Goal: Find specific page/section: Find specific page/section

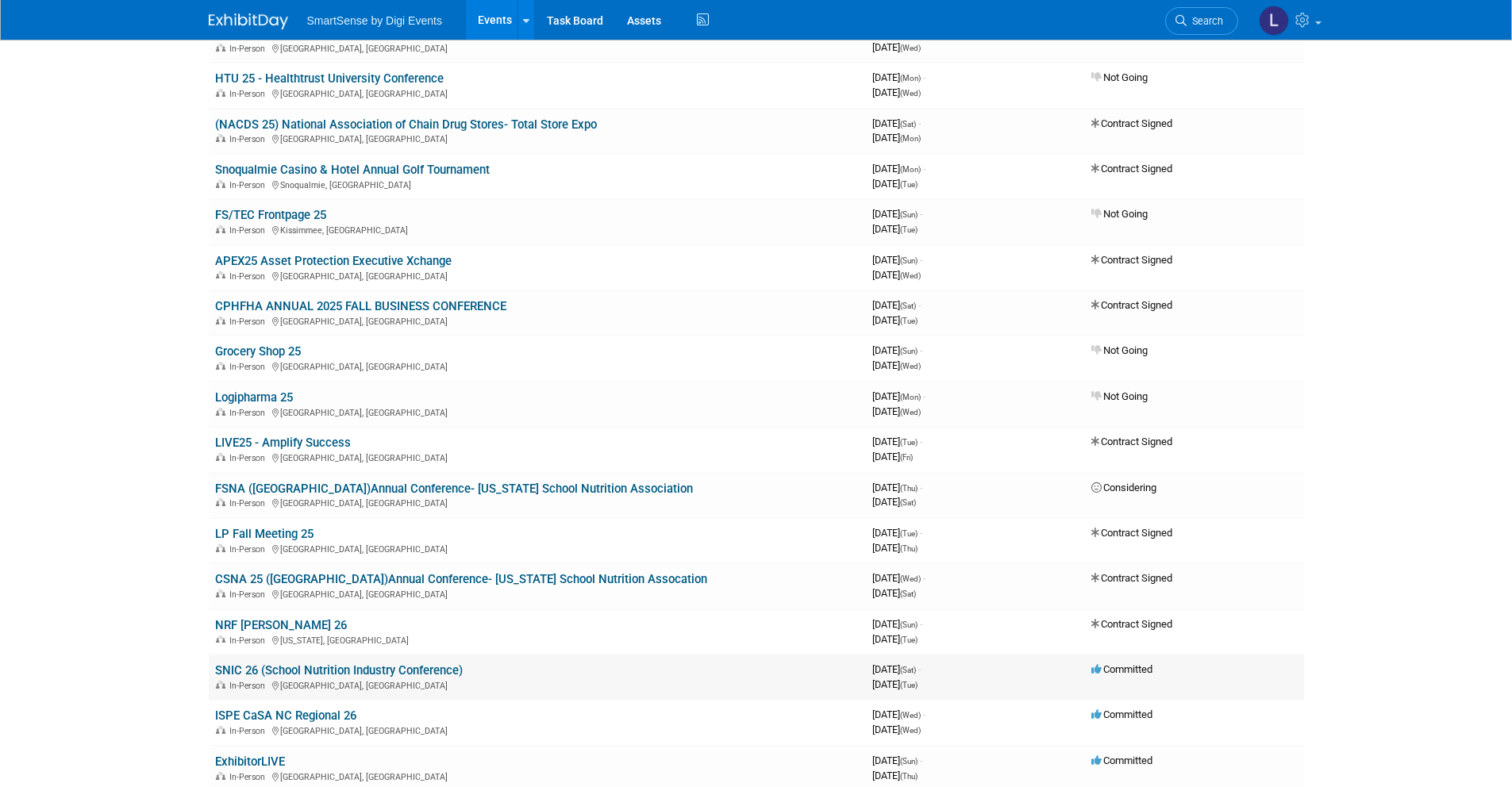
scroll to position [318, 0]
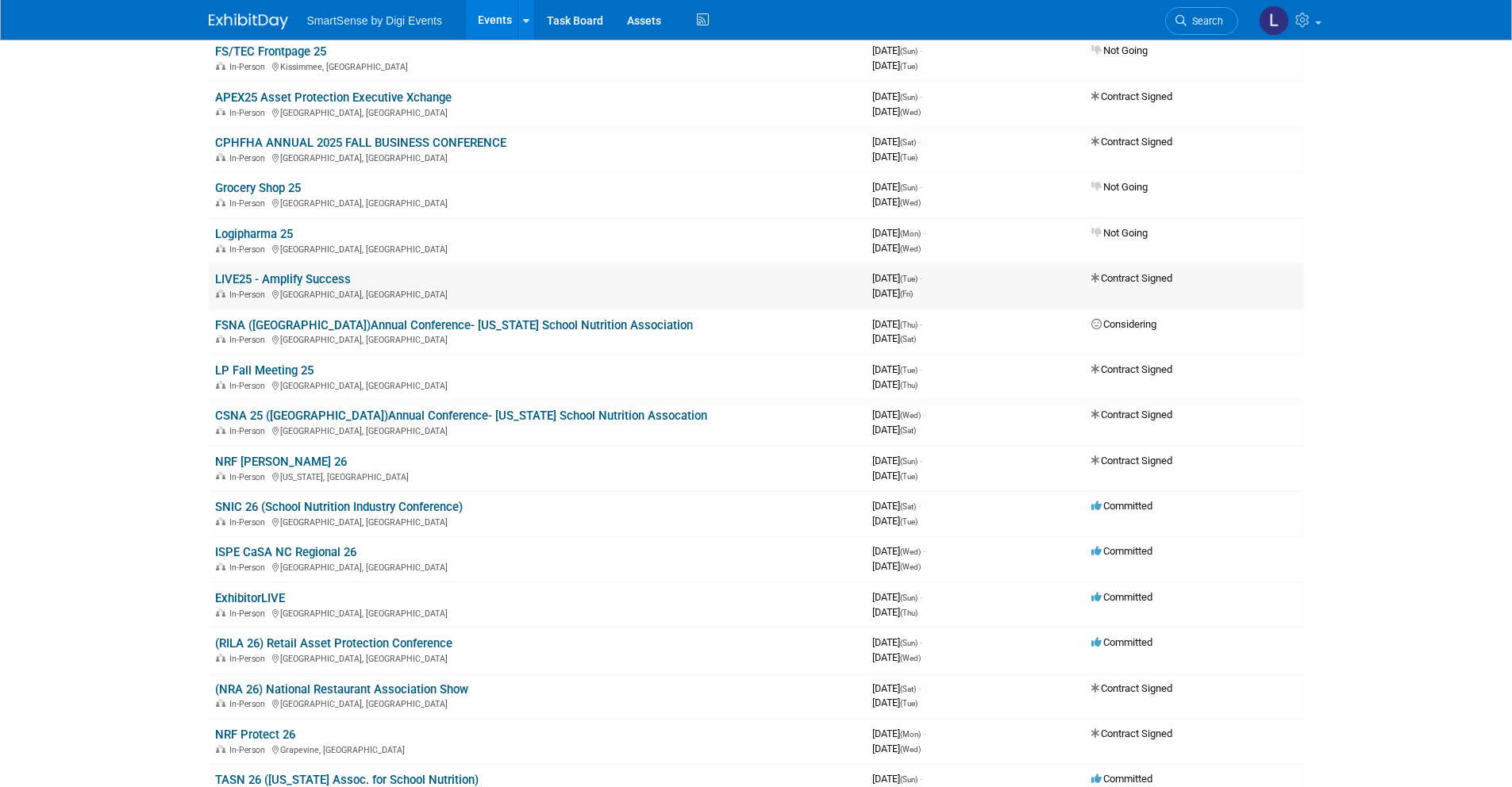
click at [280, 278] on link "LIVE25 - Amplify Success" at bounding box center [283, 279] width 136 height 14
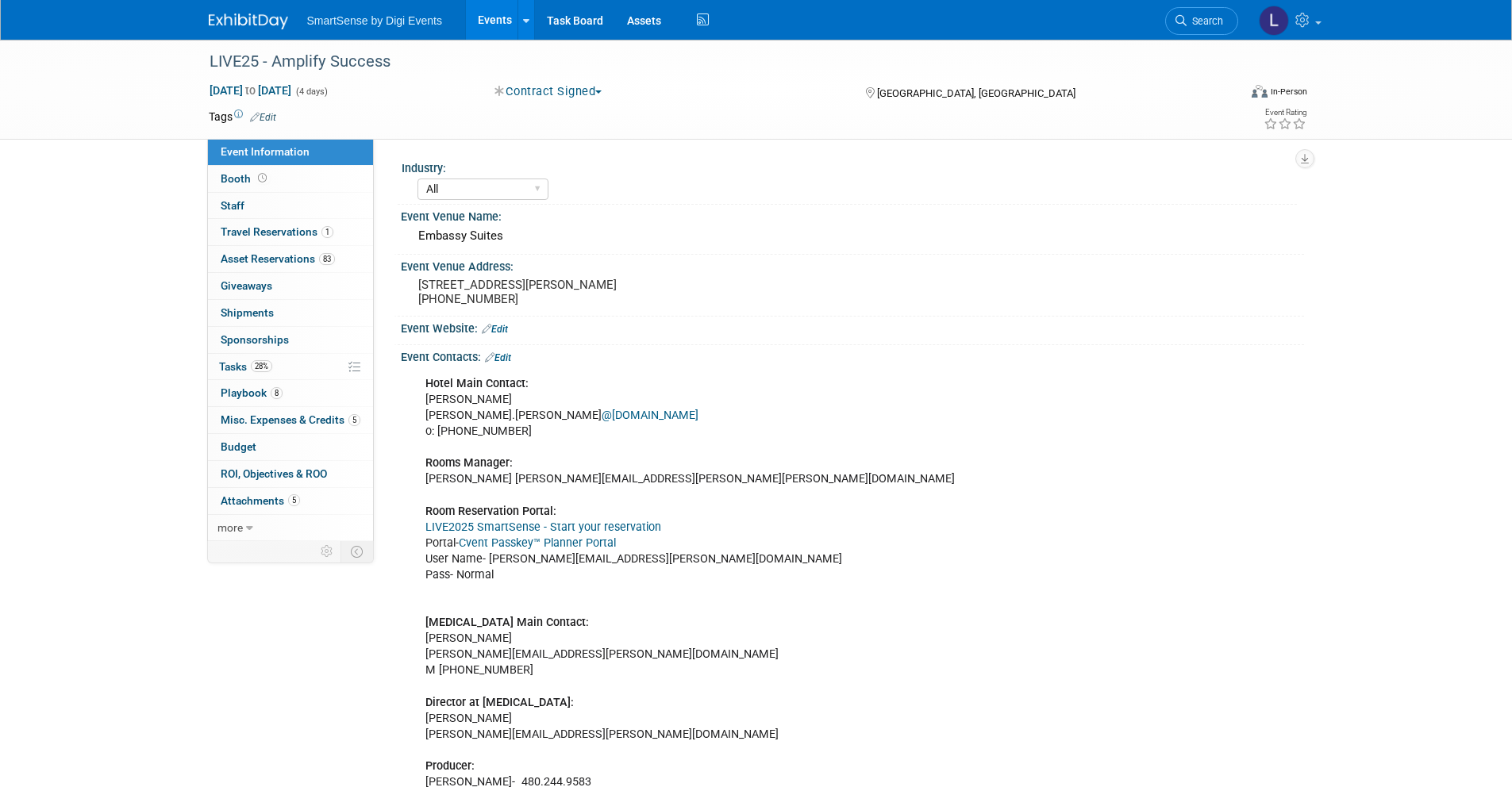
select select "All"
drag, startPoint x: 467, startPoint y: 230, endPoint x: 411, endPoint y: 232, distance: 56.0
click at [411, 232] on div "Embassy Suites" at bounding box center [853, 237] width 904 height 26
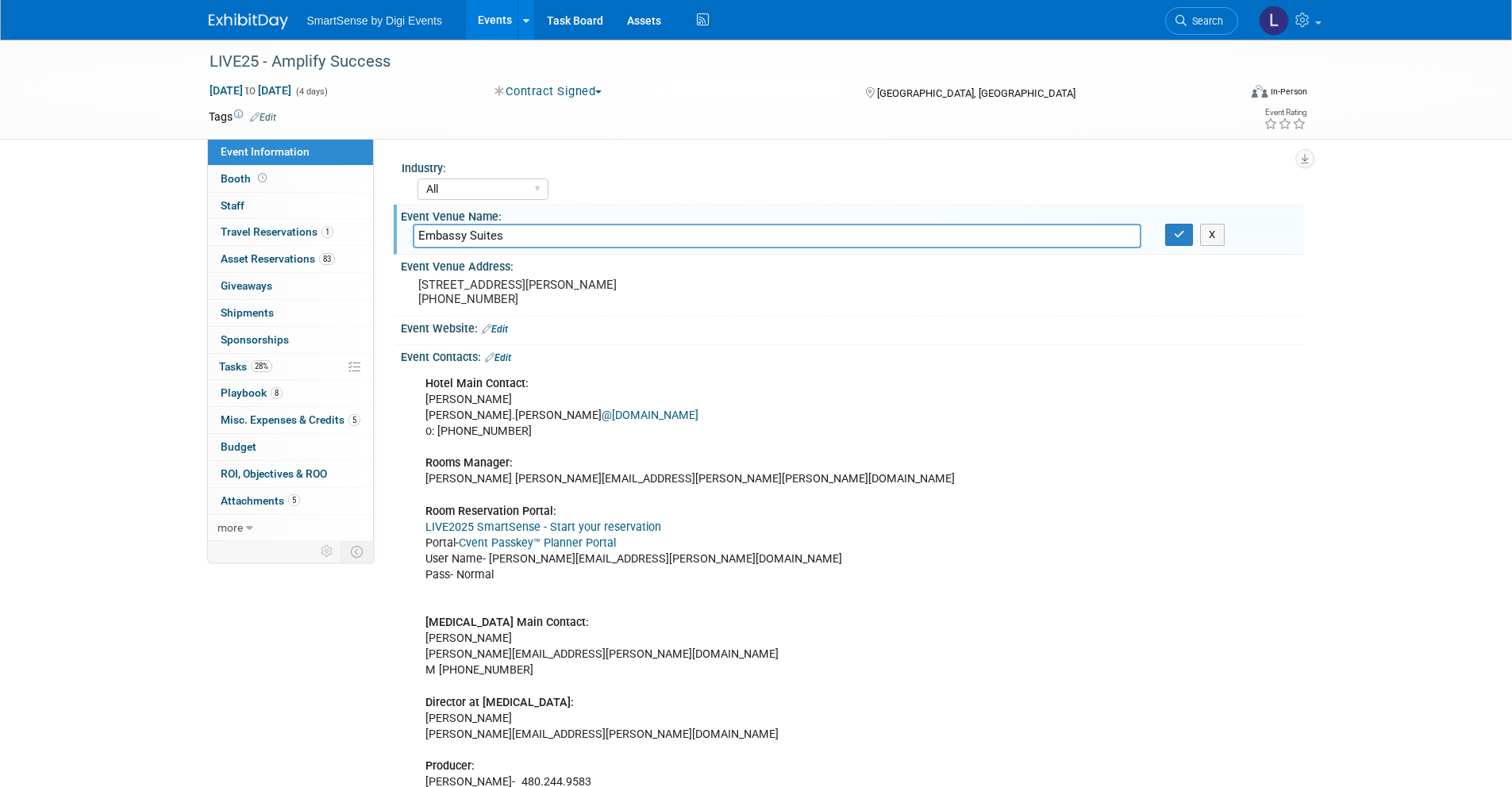
drag, startPoint x: 503, startPoint y: 234, endPoint x: 418, endPoint y: 236, distance: 85.0
click at [418, 236] on input "Embassy Suites" at bounding box center [777, 236] width 728 height 25
